Goal: Navigation & Orientation: Find specific page/section

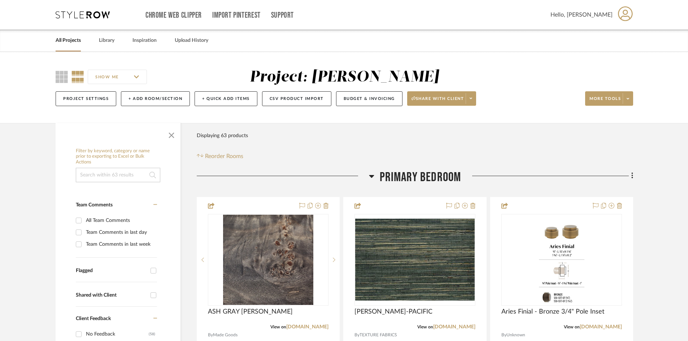
click at [97, 14] on icon at bounding box center [83, 14] width 54 height 7
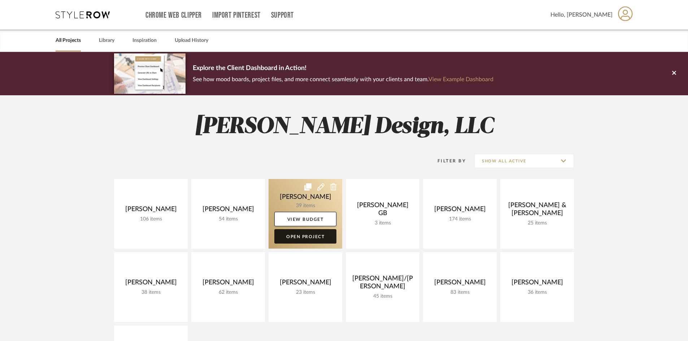
click at [326, 239] on link "Open Project" at bounding box center [305, 236] width 62 height 14
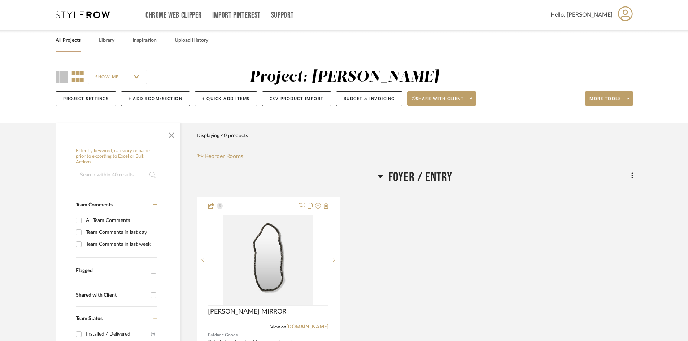
click at [95, 13] on icon at bounding box center [83, 14] width 54 height 7
